Goal: Information Seeking & Learning: Check status

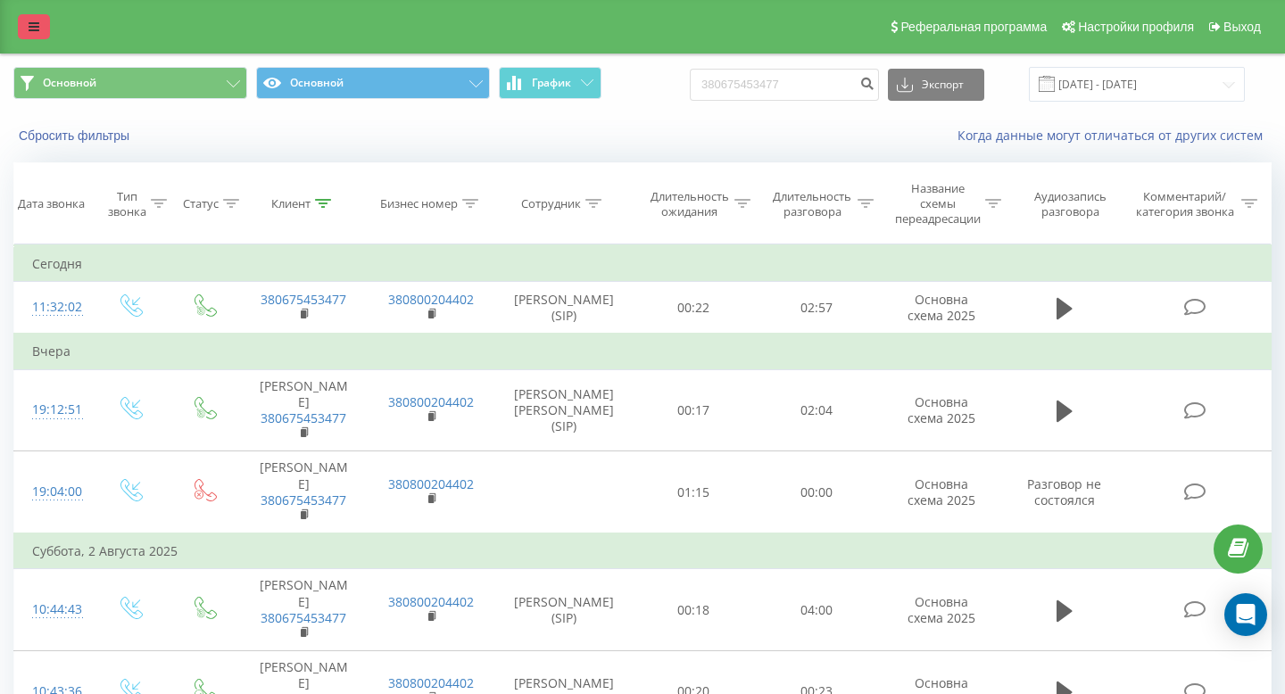
click at [29, 32] on icon at bounding box center [34, 27] width 11 height 12
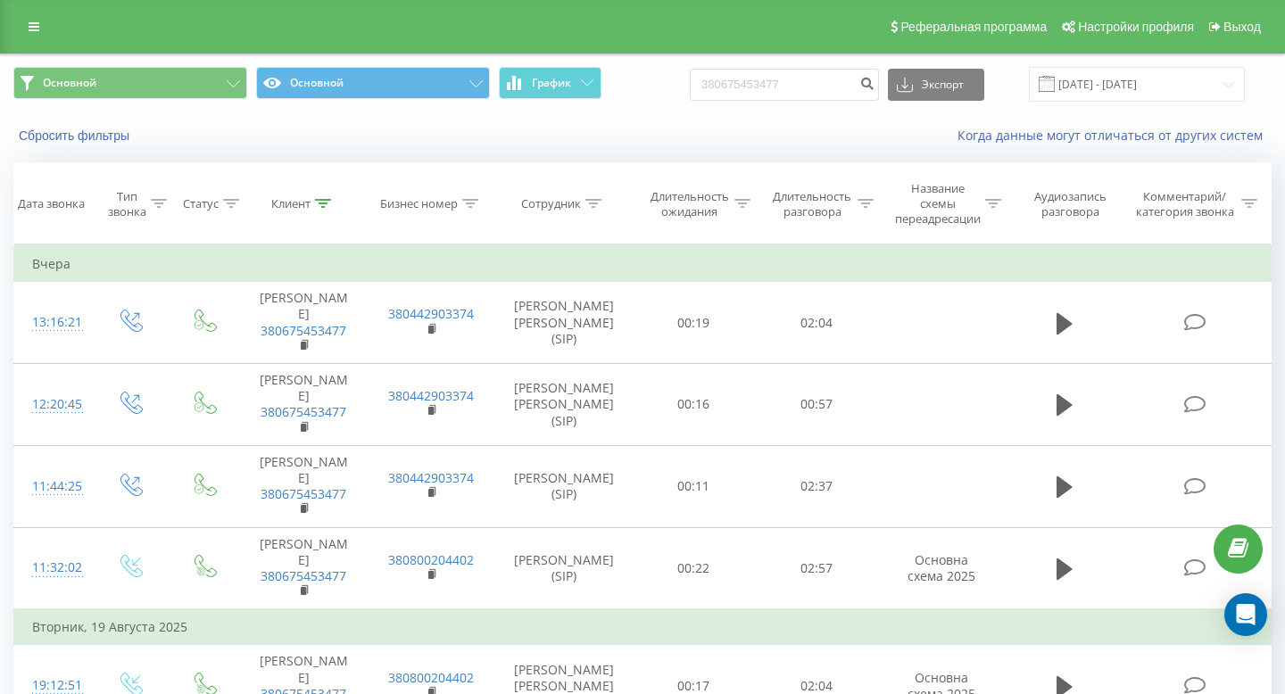
click at [35, 24] on icon at bounding box center [34, 27] width 11 height 12
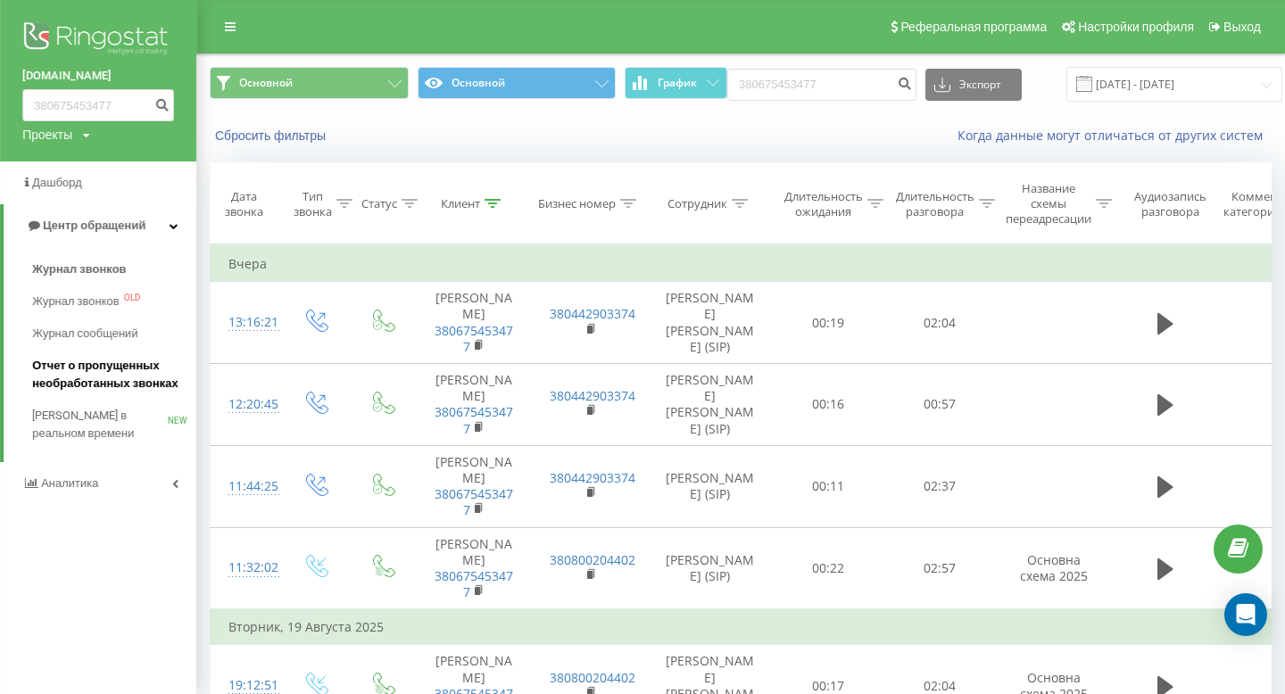
click at [83, 363] on span "Отчет о пропущенных необработанных звонках" at bounding box center [109, 375] width 155 height 36
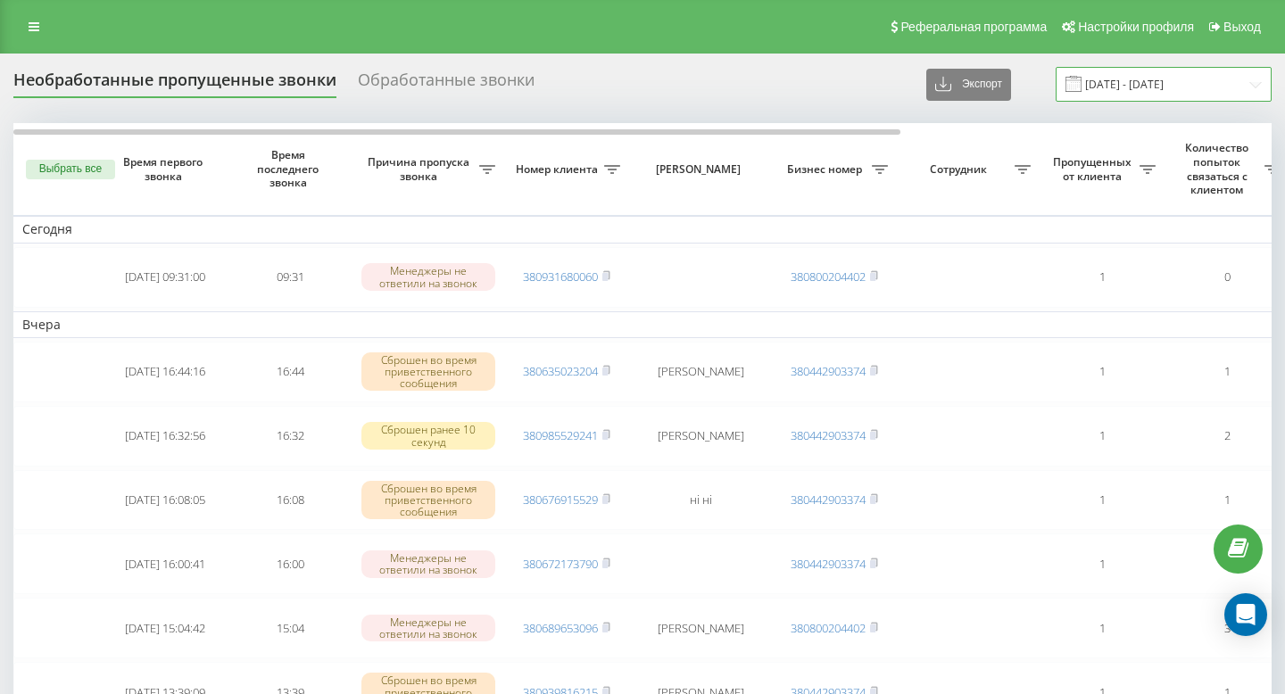
click at [1152, 79] on input "21.07.2025 - 21.08.2025" at bounding box center [1164, 84] width 216 height 35
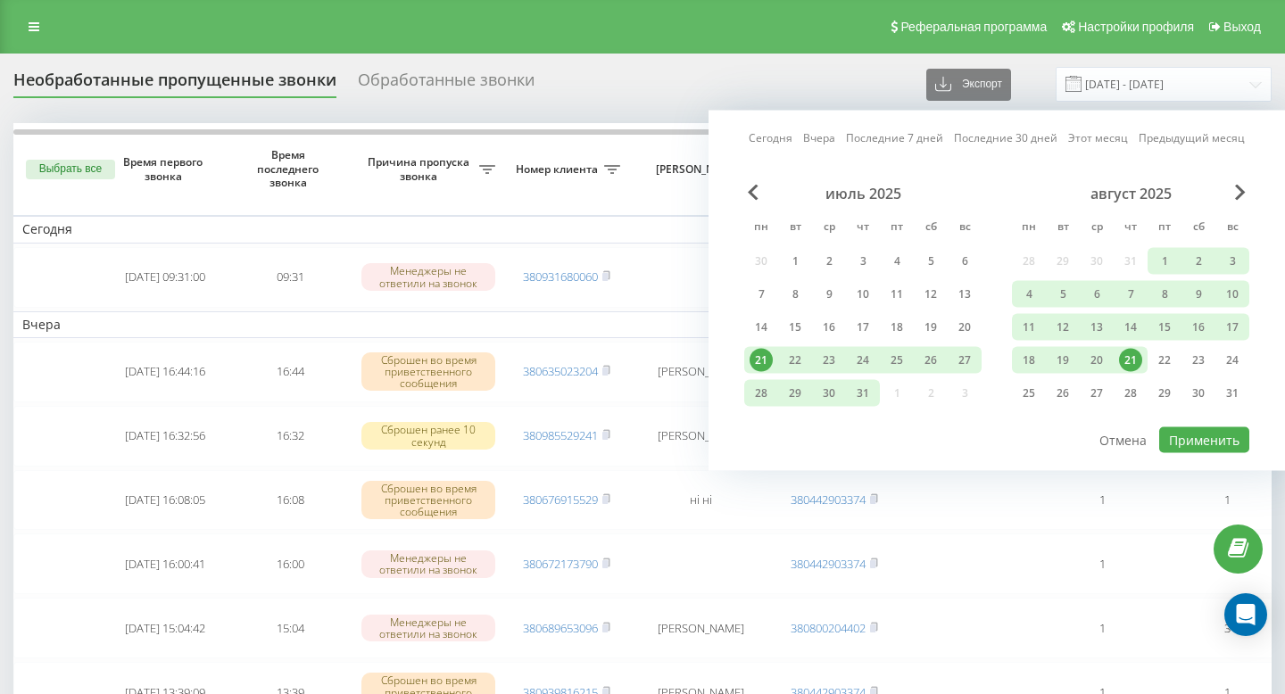
click at [1138, 356] on div "21" at bounding box center [1130, 360] width 23 height 23
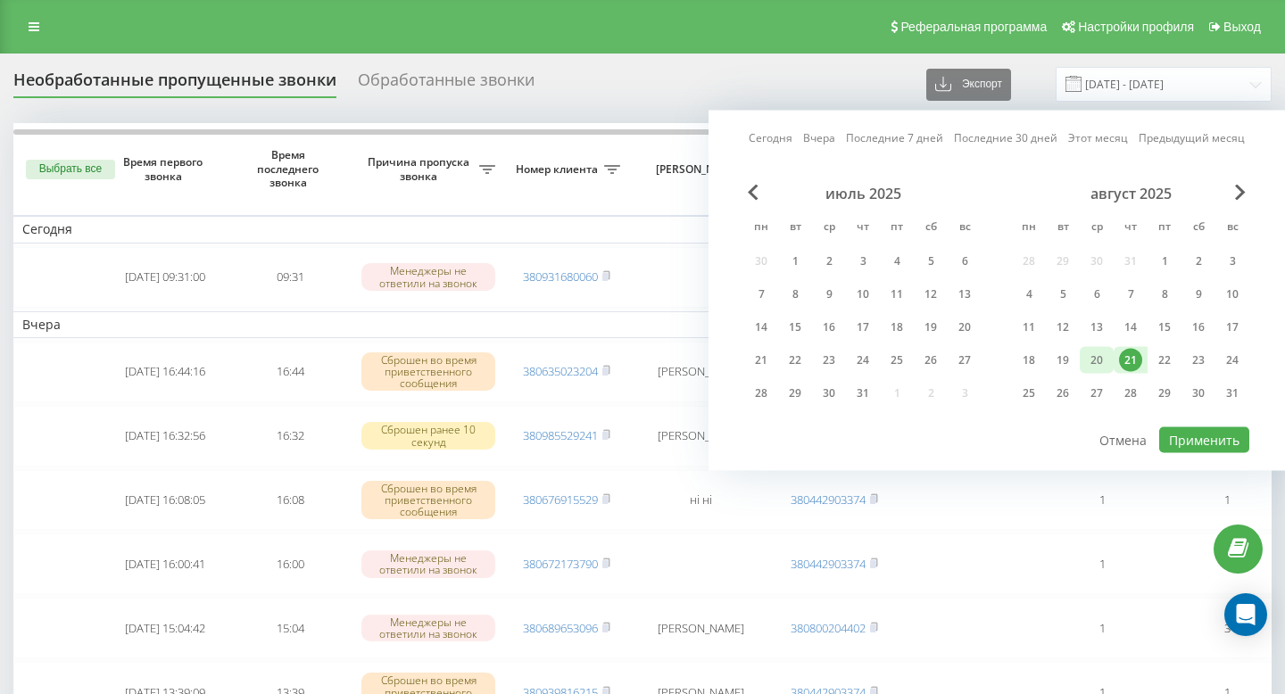
click at [1106, 363] on div "20" at bounding box center [1096, 360] width 23 height 23
click at [1184, 437] on button "Применить" at bounding box center [1205, 441] width 90 height 26
type input "[DATE] - [DATE]"
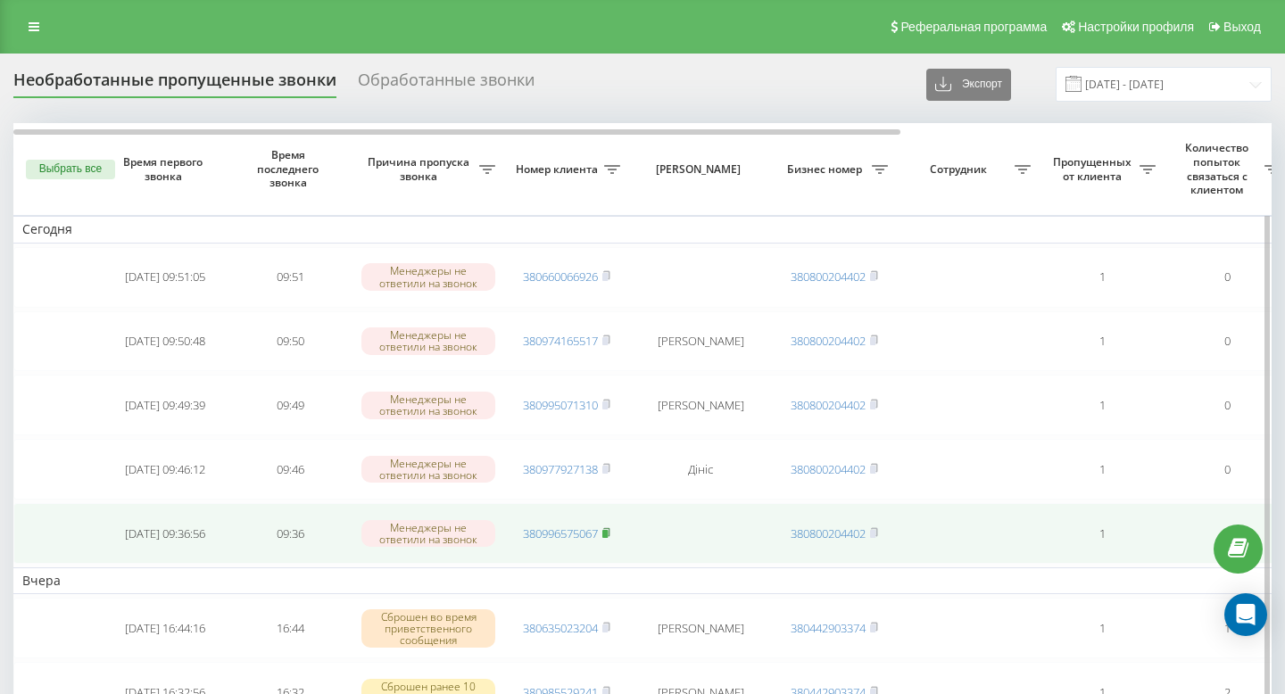
click at [610, 533] on icon at bounding box center [606, 532] width 6 height 8
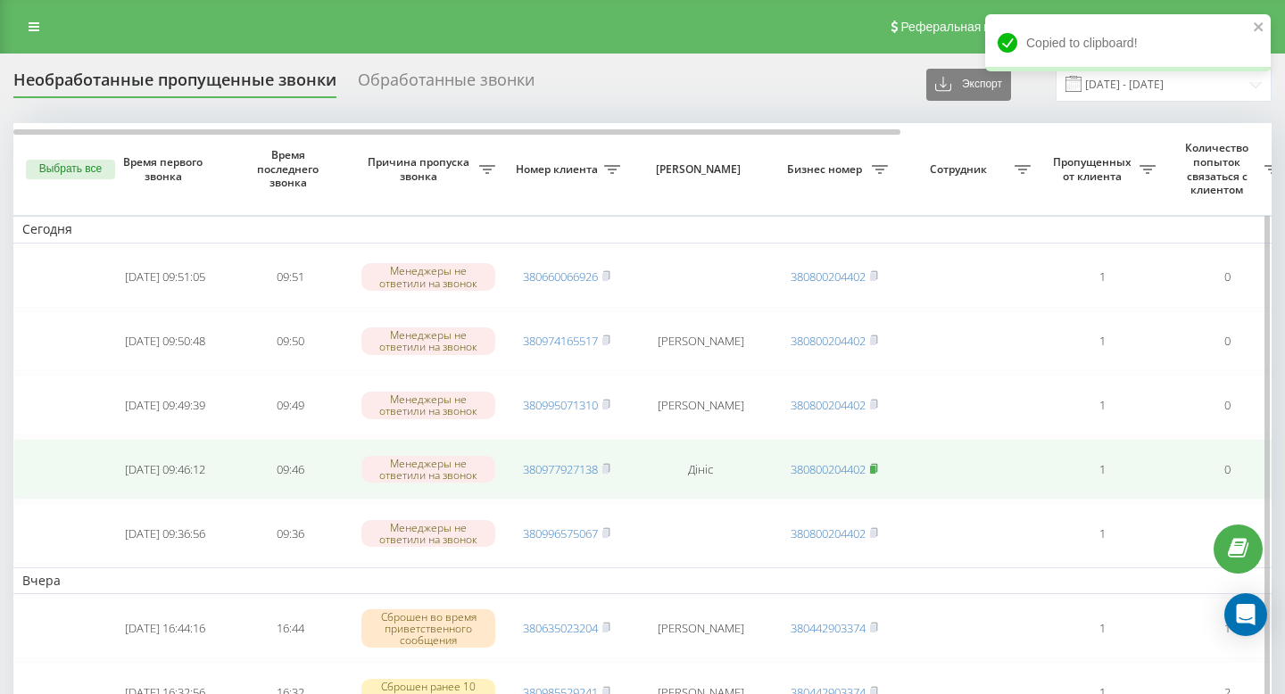
click at [876, 469] on rect at bounding box center [872, 470] width 5 height 8
click at [608, 469] on rect at bounding box center [605, 470] width 5 height 8
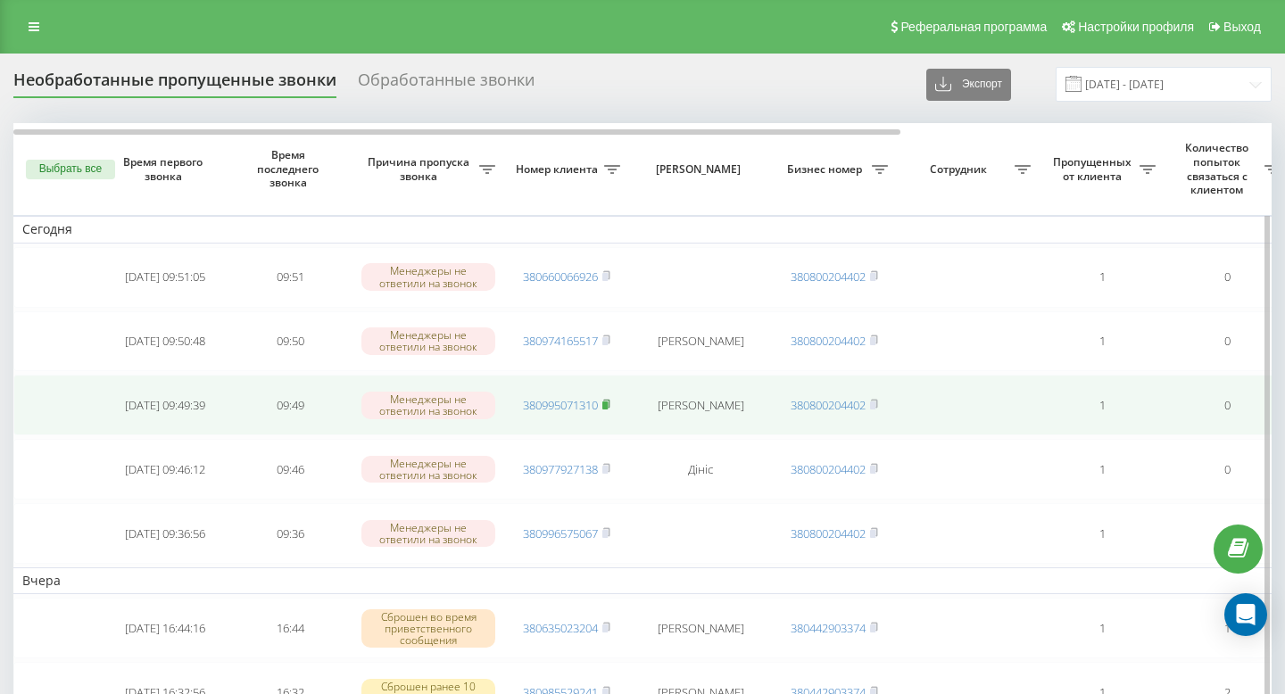
click at [610, 406] on icon at bounding box center [606, 404] width 6 height 8
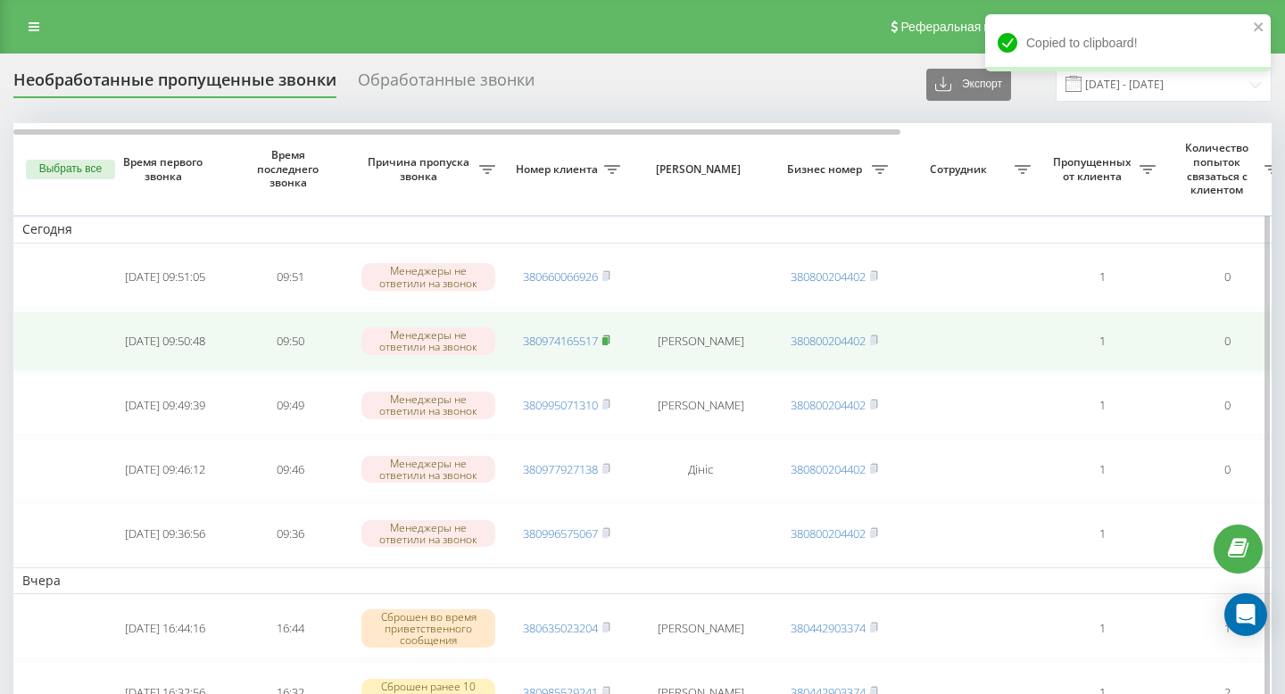
click at [608, 341] on rect at bounding box center [605, 341] width 5 height 8
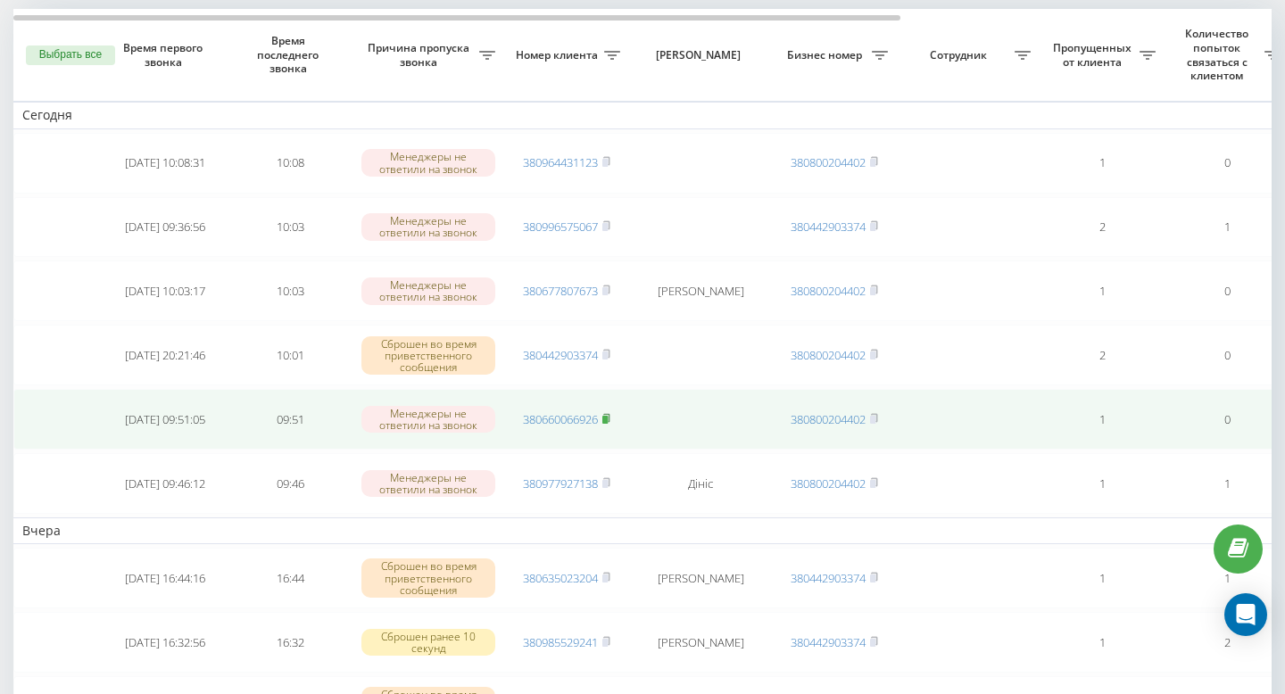
click at [605, 421] on rect at bounding box center [605, 420] width 5 height 8
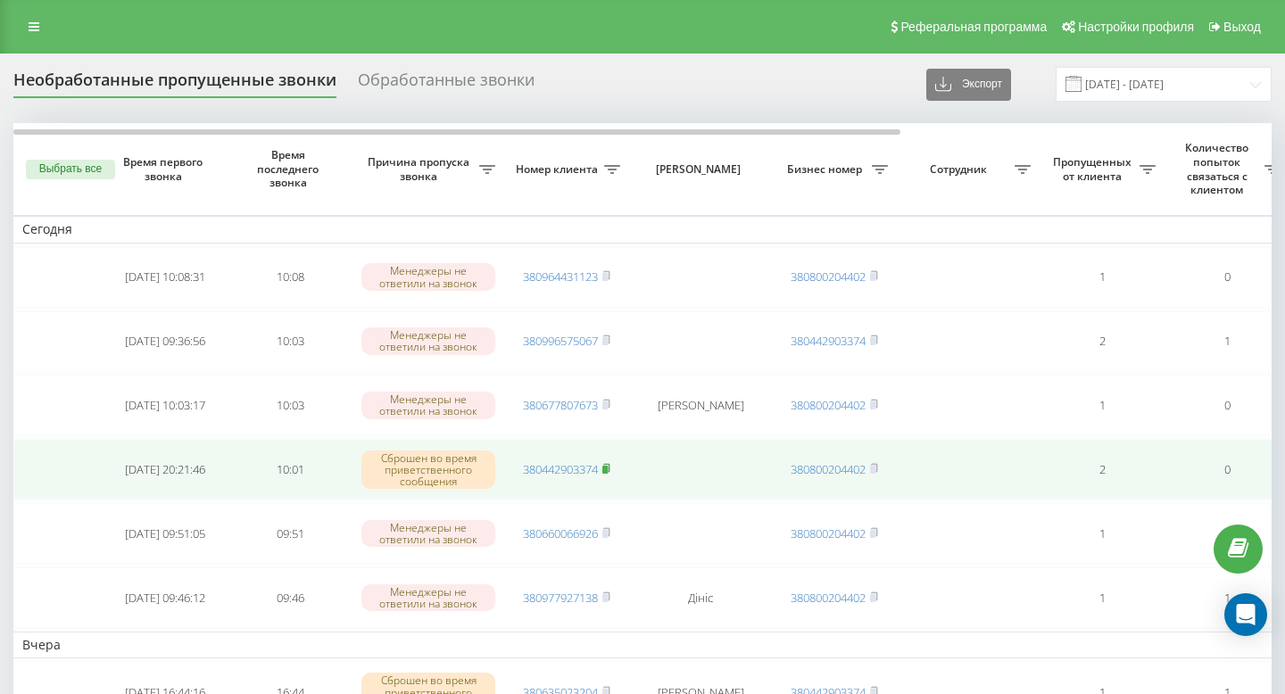
click at [608, 470] on rect at bounding box center [605, 470] width 5 height 8
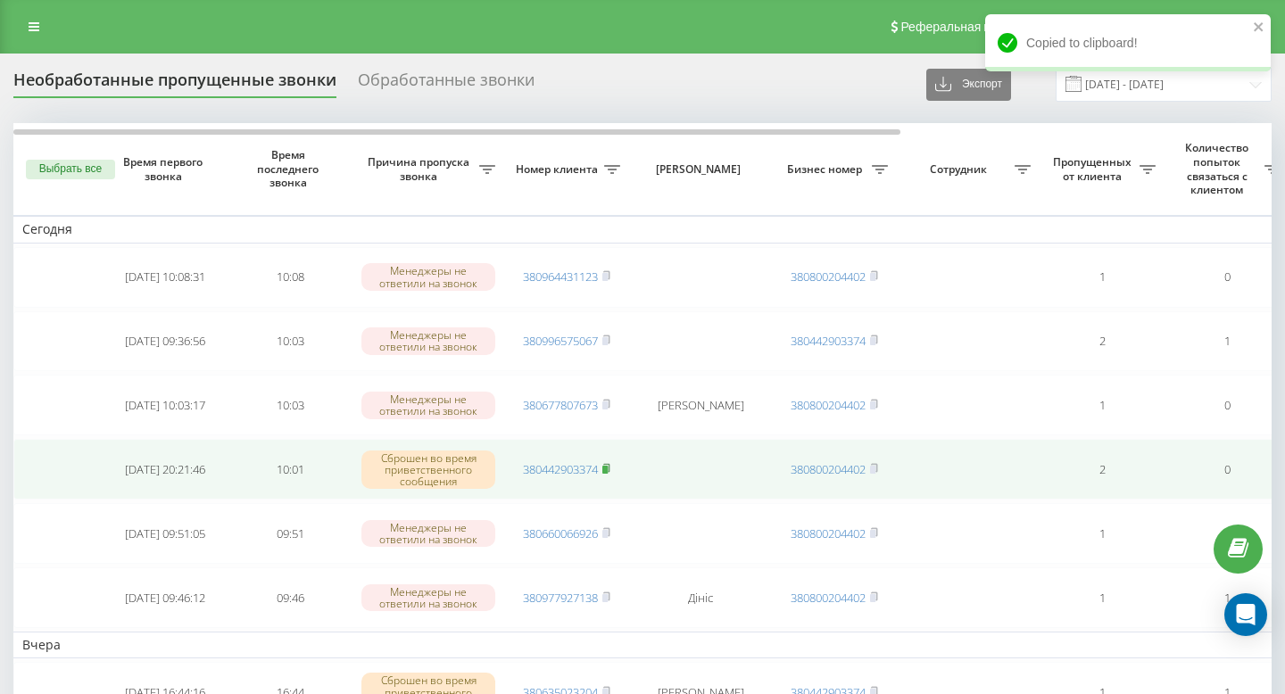
click at [611, 463] on icon at bounding box center [607, 468] width 8 height 11
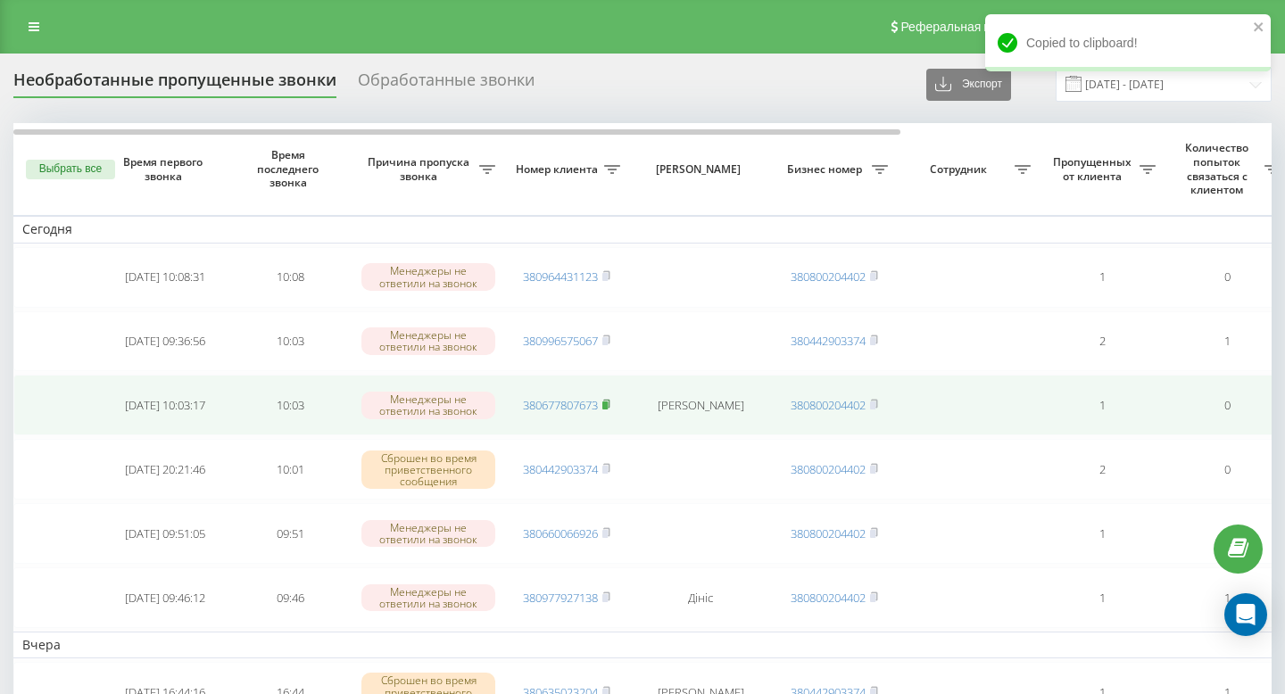
click at [608, 403] on rect at bounding box center [605, 406] width 5 height 8
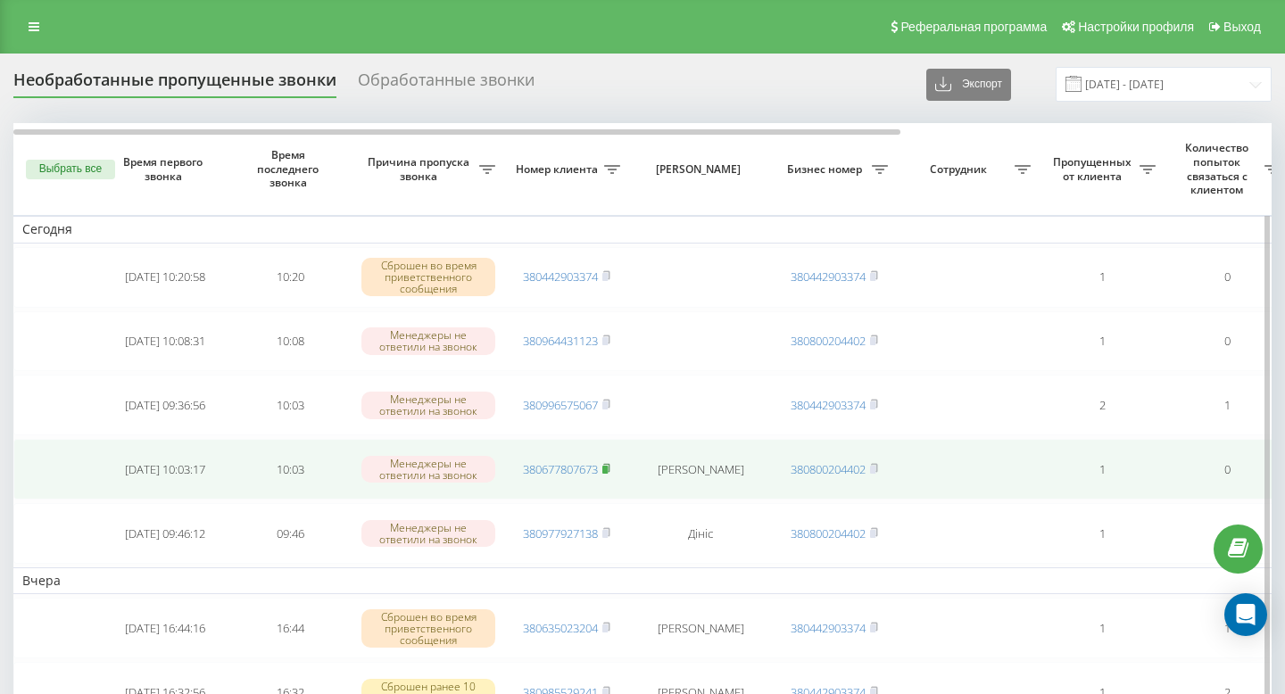
click at [610, 465] on icon at bounding box center [606, 468] width 6 height 8
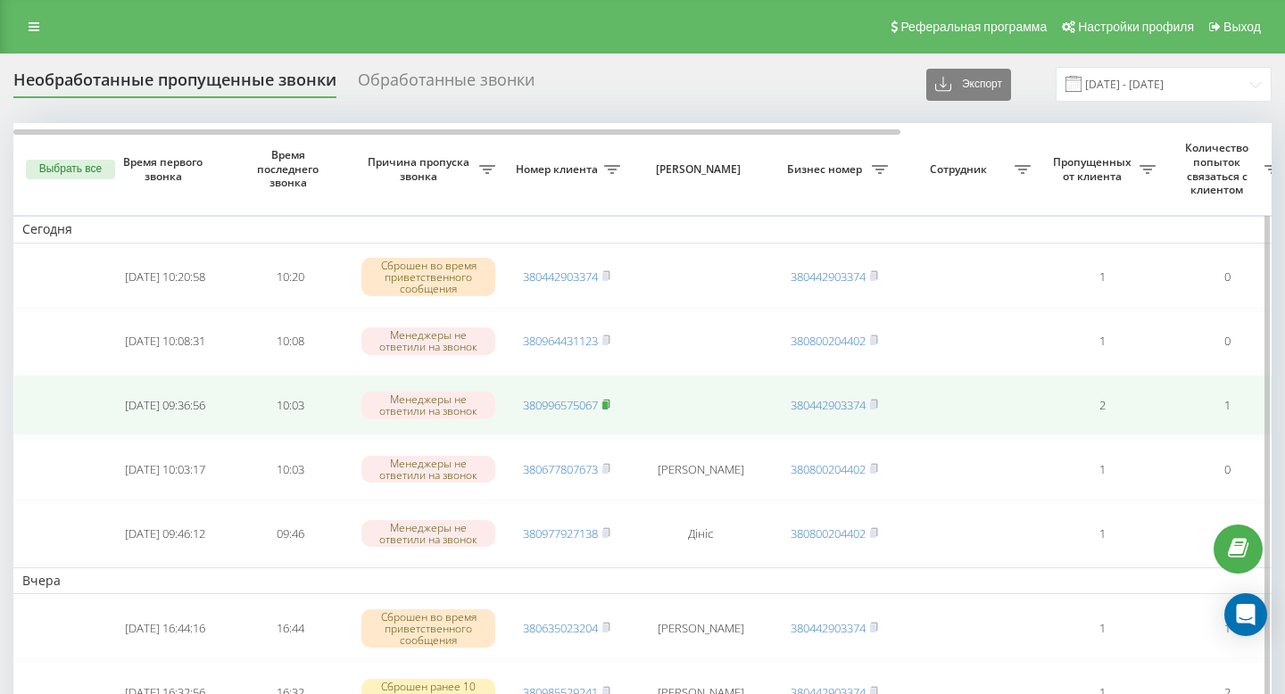
click at [608, 406] on rect at bounding box center [605, 406] width 5 height 8
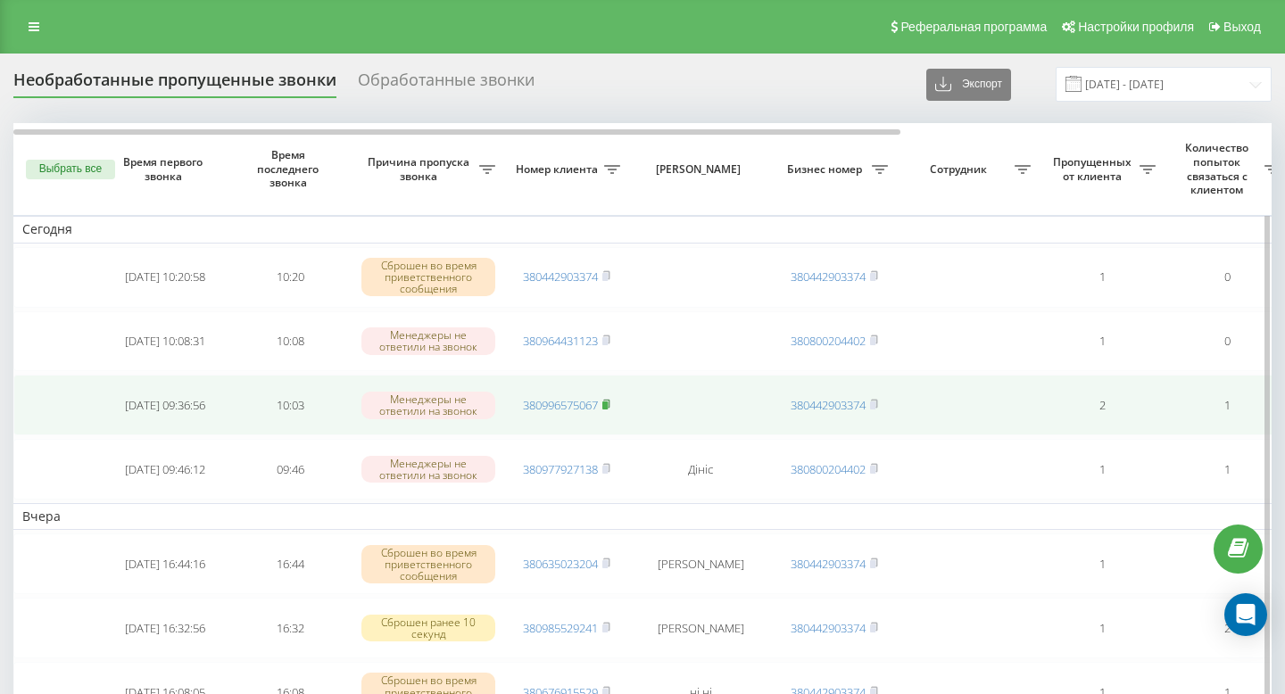
click at [607, 403] on rect at bounding box center [605, 406] width 5 height 8
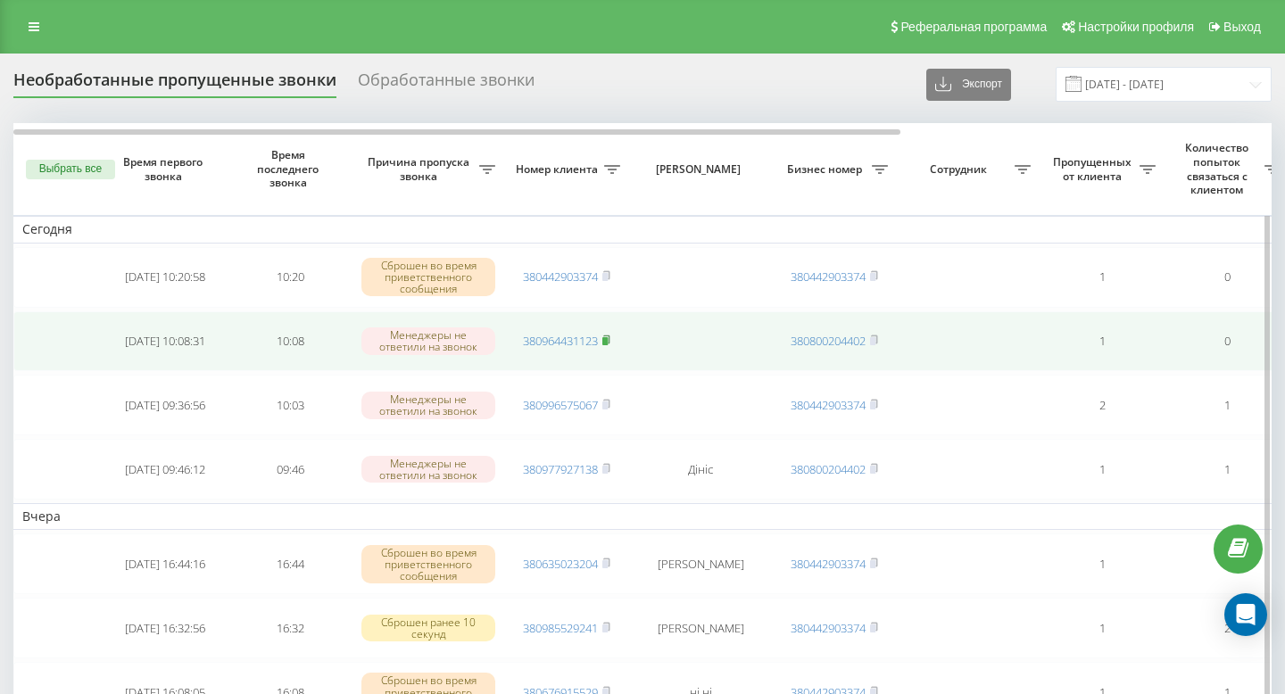
click at [608, 343] on rect at bounding box center [605, 341] width 5 height 8
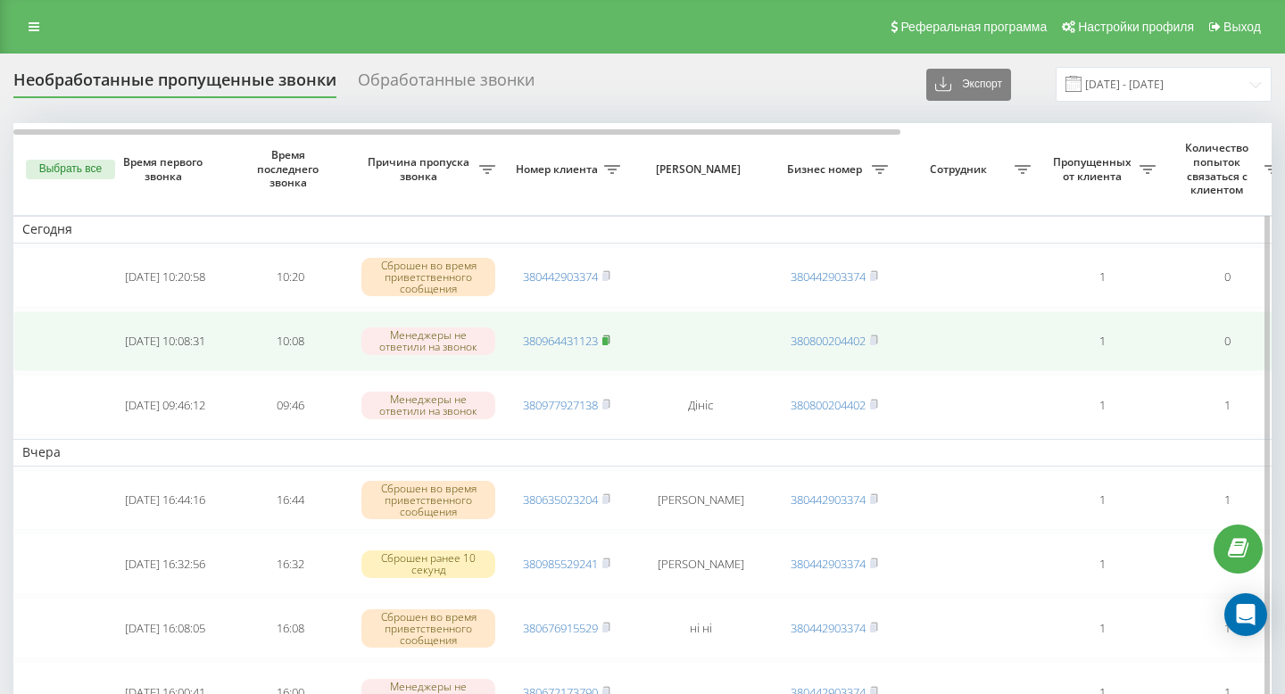
click at [611, 345] on icon at bounding box center [607, 340] width 8 height 11
click at [607, 341] on rect at bounding box center [605, 341] width 5 height 8
